Goal: Information Seeking & Learning: Learn about a topic

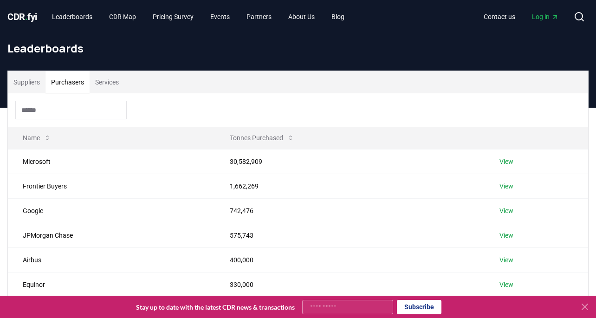
click at [106, 110] on input at bounding box center [70, 110] width 111 height 19
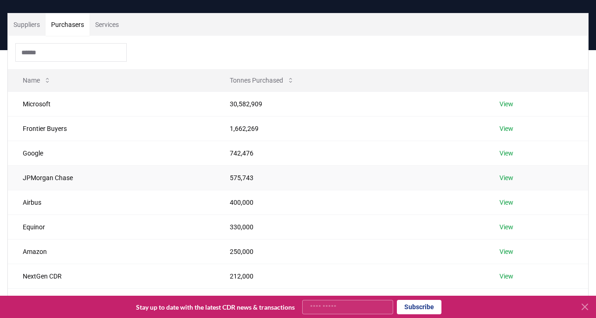
scroll to position [58, 0]
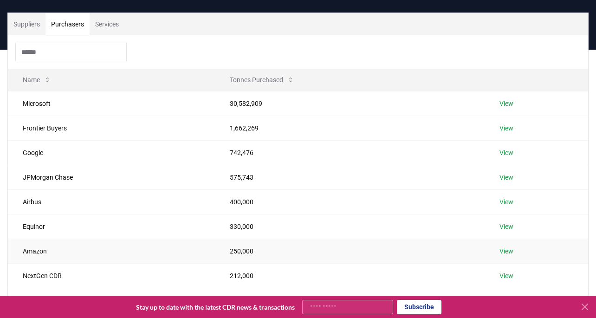
click at [509, 253] on link "View" at bounding box center [507, 251] width 14 height 9
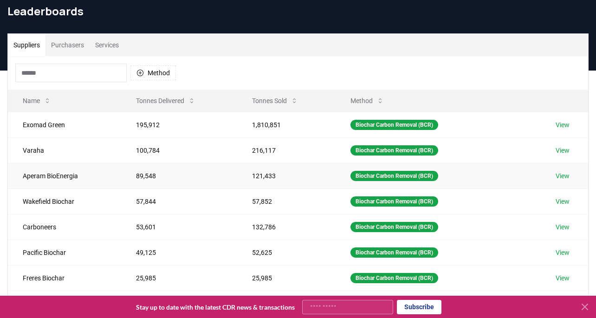
scroll to position [5, 0]
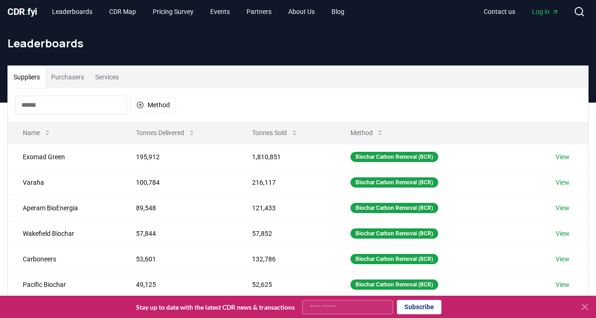
click at [71, 76] on button "Purchasers" at bounding box center [68, 77] width 44 height 22
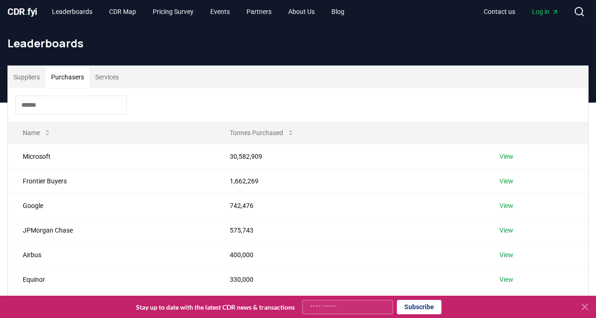
click at [90, 106] on input at bounding box center [70, 105] width 111 height 19
click at [32, 83] on button "Suppliers" at bounding box center [27, 77] width 38 height 22
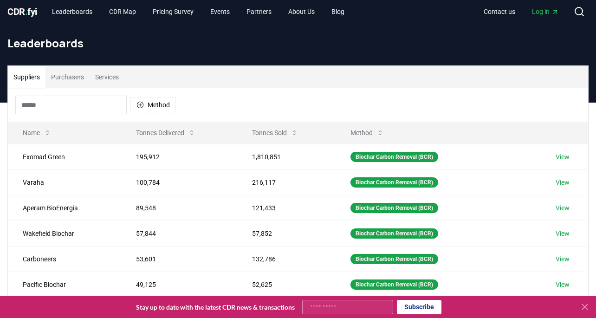
click at [62, 103] on input at bounding box center [70, 105] width 111 height 19
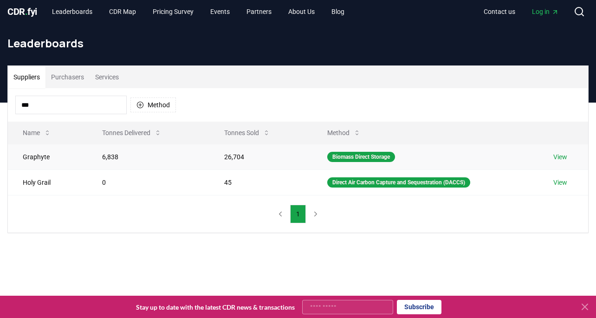
type input "***"
click at [562, 161] on link "View" at bounding box center [561, 156] width 14 height 9
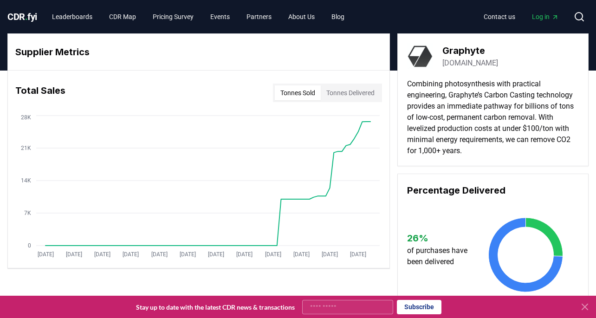
click at [583, 306] on icon at bounding box center [585, 306] width 11 height 11
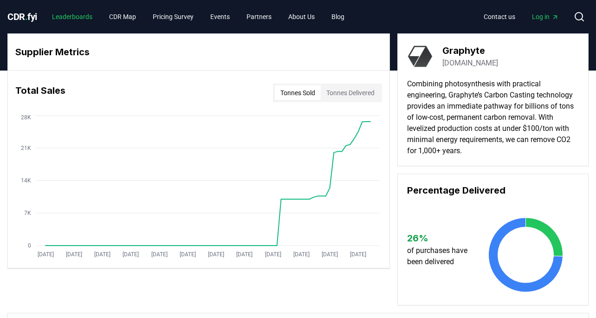
click at [79, 18] on link "Leaderboards" at bounding box center [72, 16] width 55 height 17
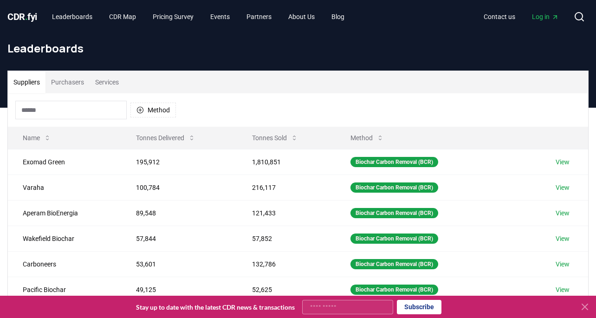
click at [74, 79] on button "Purchasers" at bounding box center [68, 82] width 44 height 22
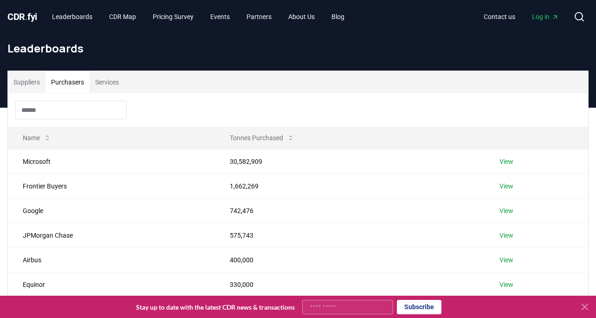
click at [78, 112] on input at bounding box center [70, 110] width 111 height 19
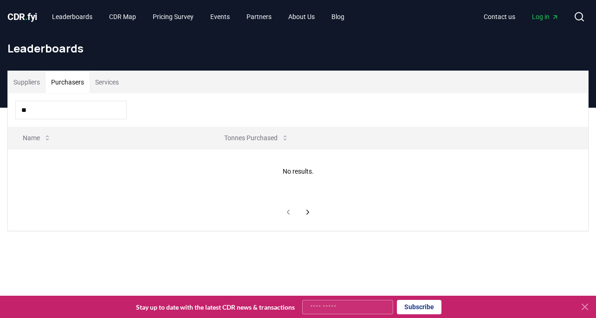
type input "*"
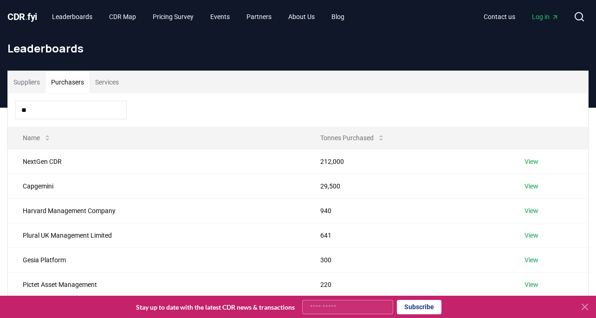
type input "*"
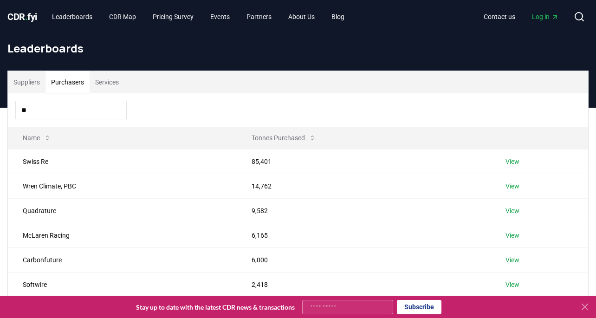
type input "***"
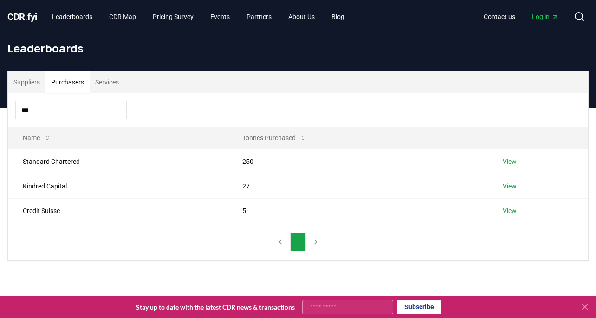
click at [32, 78] on button "Suppliers" at bounding box center [27, 82] width 38 height 22
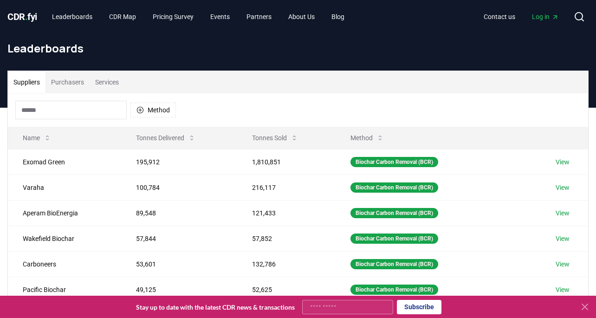
click at [49, 111] on input at bounding box center [70, 110] width 111 height 19
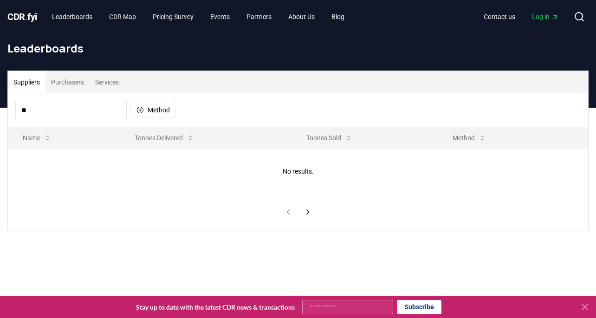
type input "*"
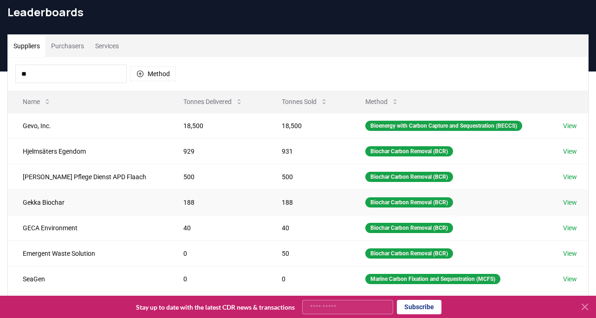
scroll to position [43, 0]
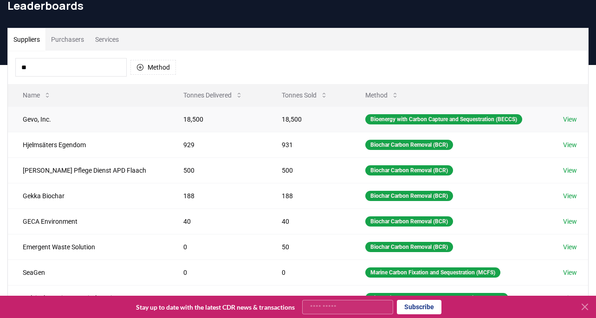
type input "**"
click at [572, 119] on link "View" at bounding box center [570, 119] width 14 height 9
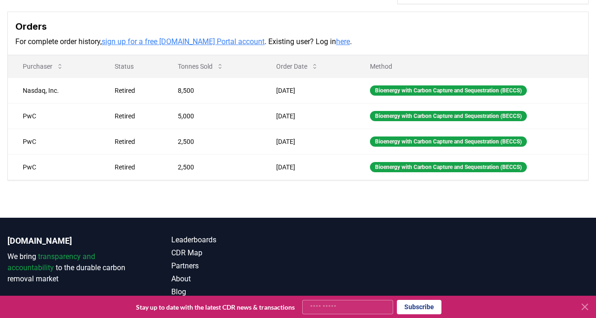
scroll to position [289, 0]
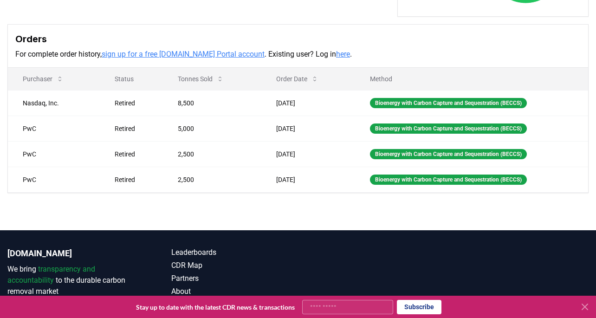
click at [355, 216] on div "Supplier Metrics Total Sales Tonnes Sold Tonnes Delivered [DATE] [DATE] [DATE] …" at bounding box center [298, 6] width 596 height 449
click at [583, 305] on icon at bounding box center [585, 307] width 6 height 6
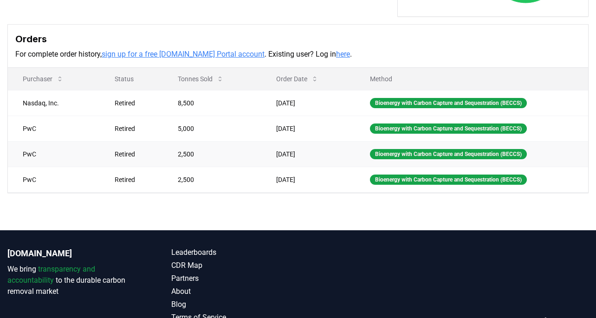
scroll to position [0, 0]
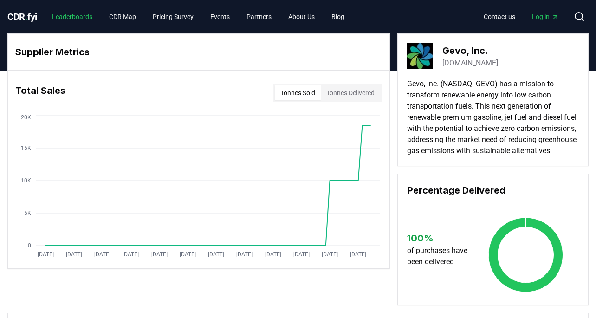
click at [83, 16] on link "Leaderboards" at bounding box center [72, 16] width 55 height 17
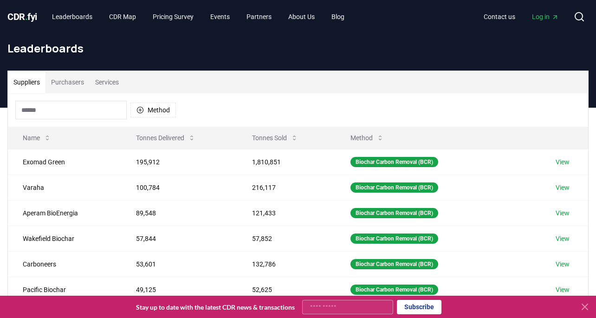
click at [65, 88] on button "Purchasers" at bounding box center [68, 82] width 44 height 22
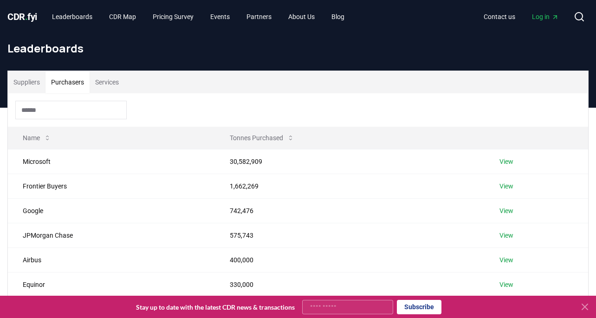
click at [32, 82] on button "Suppliers" at bounding box center [27, 82] width 38 height 22
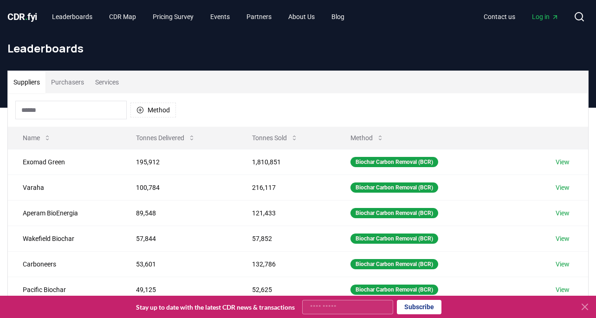
click at [60, 113] on input at bounding box center [70, 110] width 111 height 19
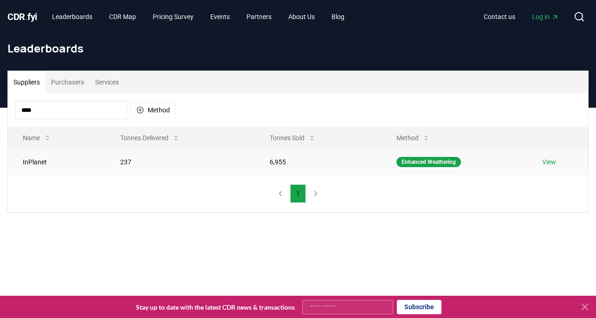
type input "****"
click at [549, 159] on link "View" at bounding box center [550, 161] width 14 height 9
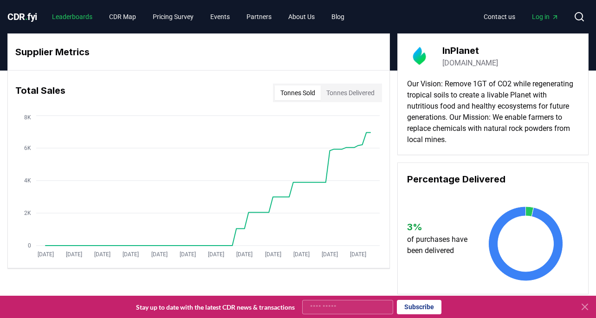
click at [82, 23] on link "Leaderboards" at bounding box center [72, 16] width 55 height 17
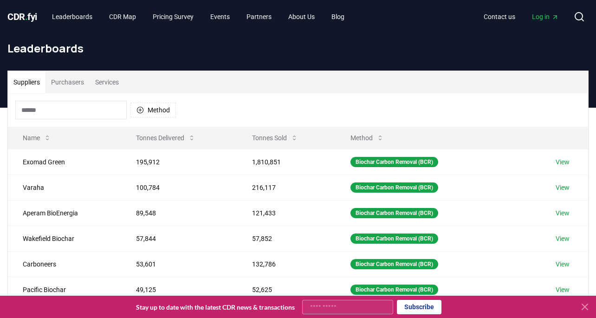
click at [71, 81] on button "Purchasers" at bounding box center [68, 82] width 44 height 22
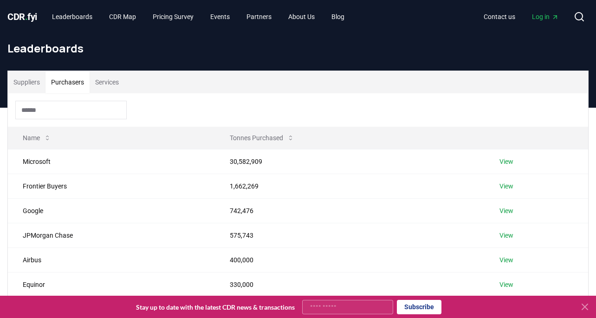
click at [32, 83] on button "Suppliers" at bounding box center [27, 82] width 38 height 22
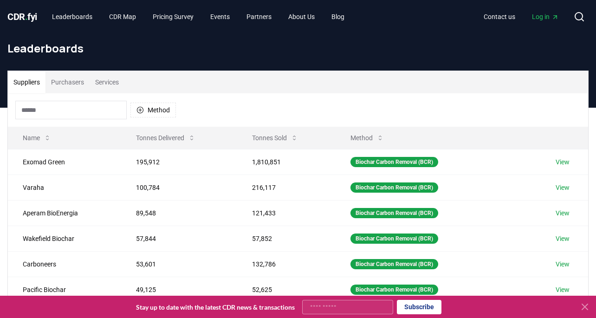
click at [75, 118] on input at bounding box center [70, 110] width 111 height 19
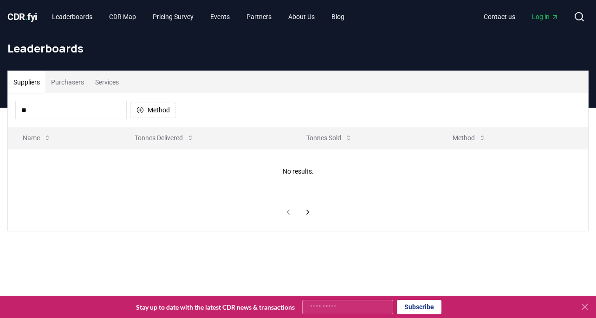
type input "*"
